Goal: Information Seeking & Learning: Learn about a topic

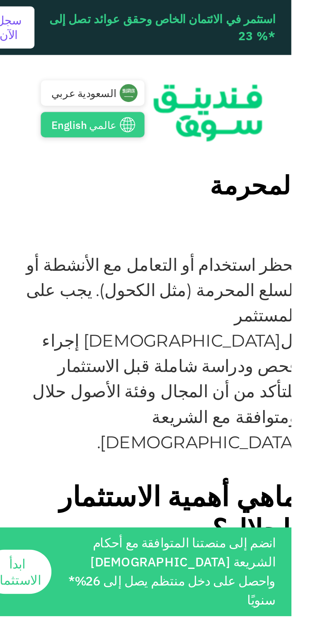
scroll to position [962, 0]
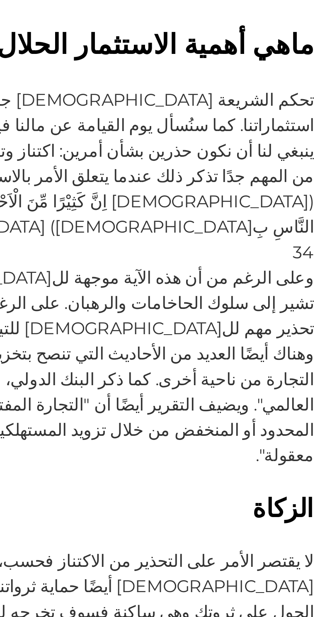
click at [278, 353] on span "لا يقتصر الأمر على التحذير من الاكتناز فحسب، بل يعلمنا [DEMOGRAPHIC_DATA] أيضًا…" at bounding box center [219, 382] width 204 height 58
click at [274, 330] on h2 "الزكاة" at bounding box center [216, 336] width 209 height 12
